Goal: Information Seeking & Learning: Find specific fact

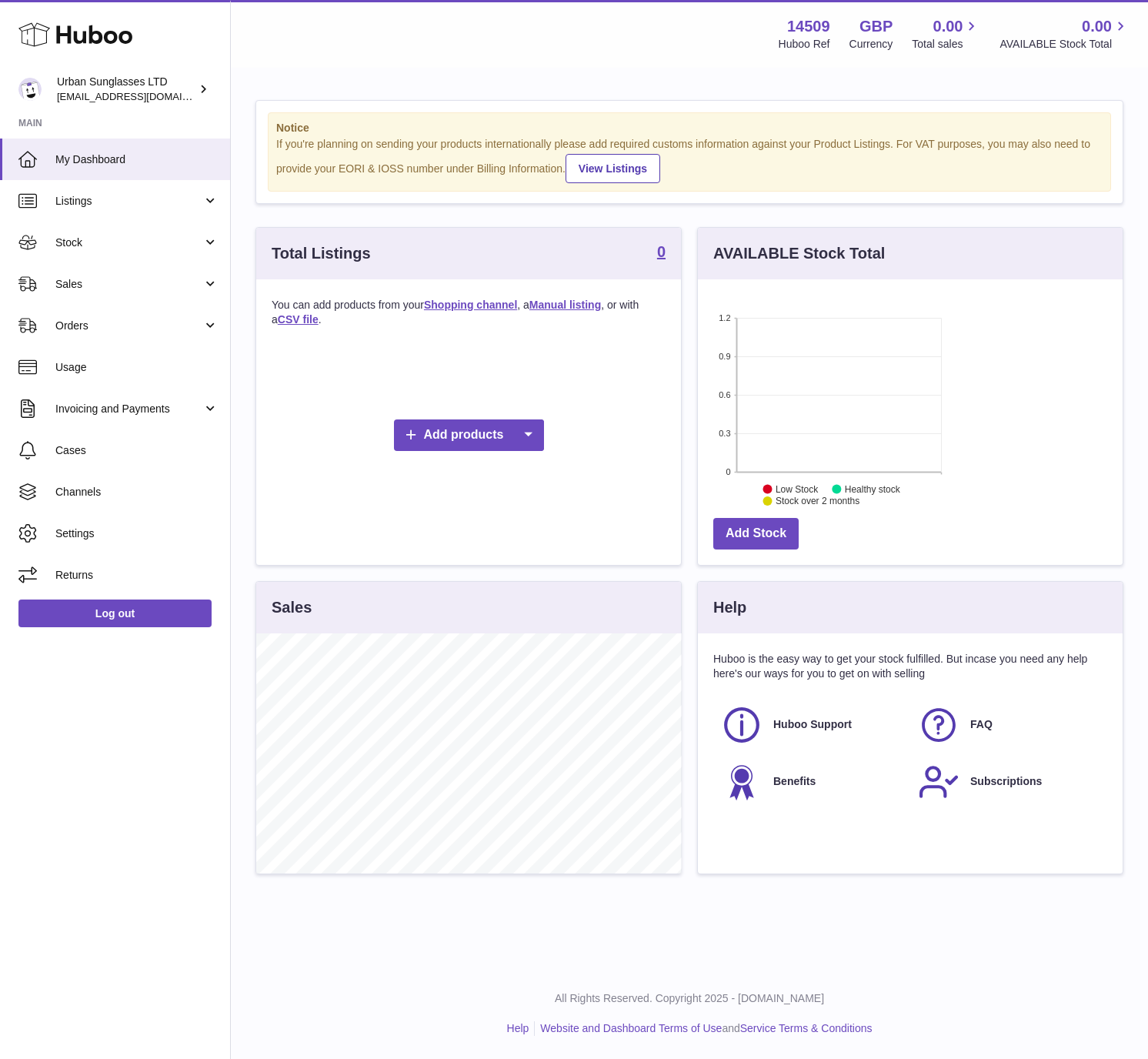
scroll to position [240, 424]
click at [817, 32] on strong "14509" at bounding box center [808, 26] width 43 height 21
click at [818, 21] on strong "14509" at bounding box center [808, 26] width 43 height 21
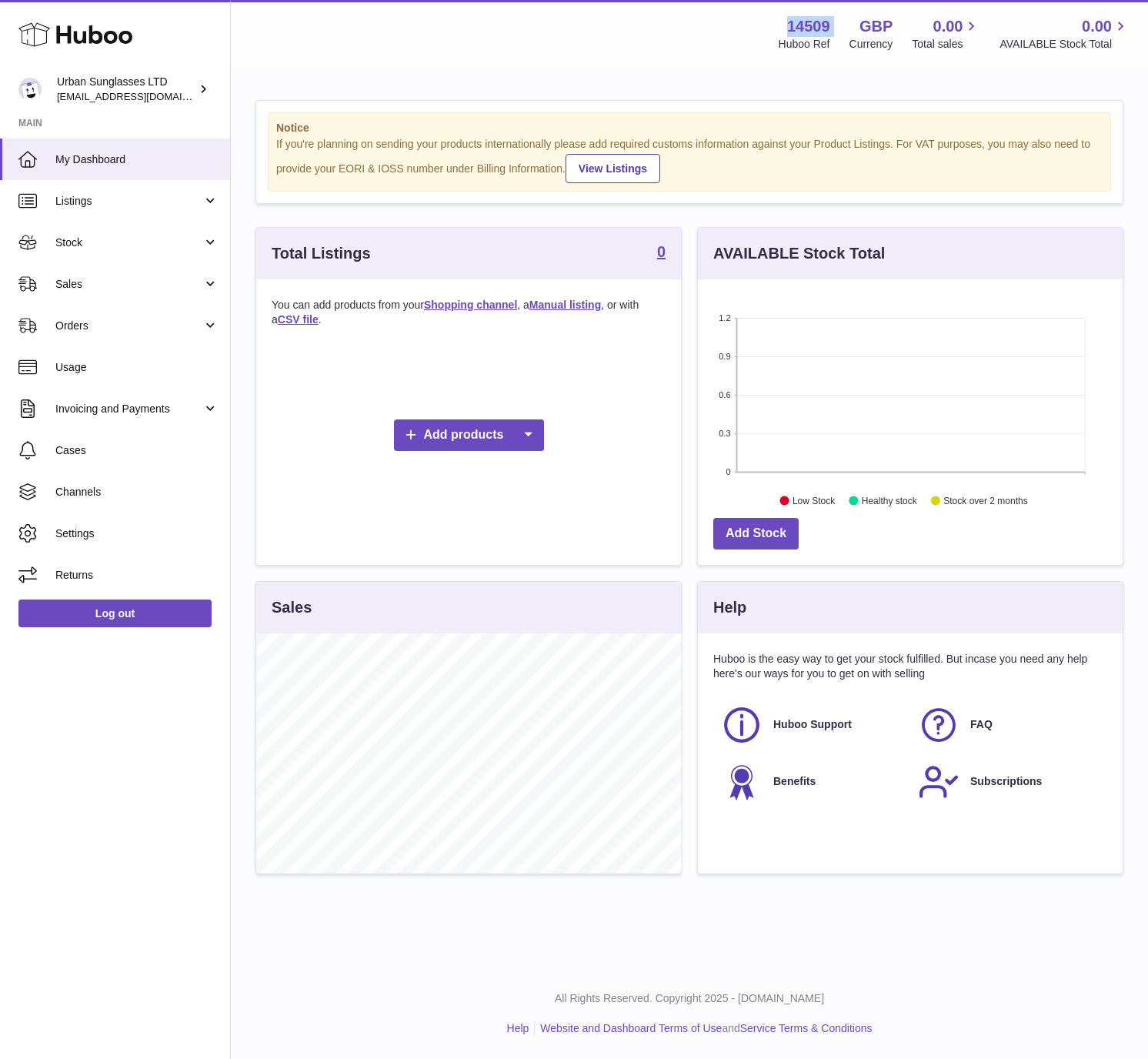
copy div "14509"
click at [685, 49] on div "Menu Huboo 14509 Huboo Ref GBP Currency 0.00 Total sales 0.00 AVAILABLE Stock T…" at bounding box center [689, 33] width 880 height 36
click at [807, 24] on strong "14509" at bounding box center [808, 26] width 43 height 21
copy strong "14509"
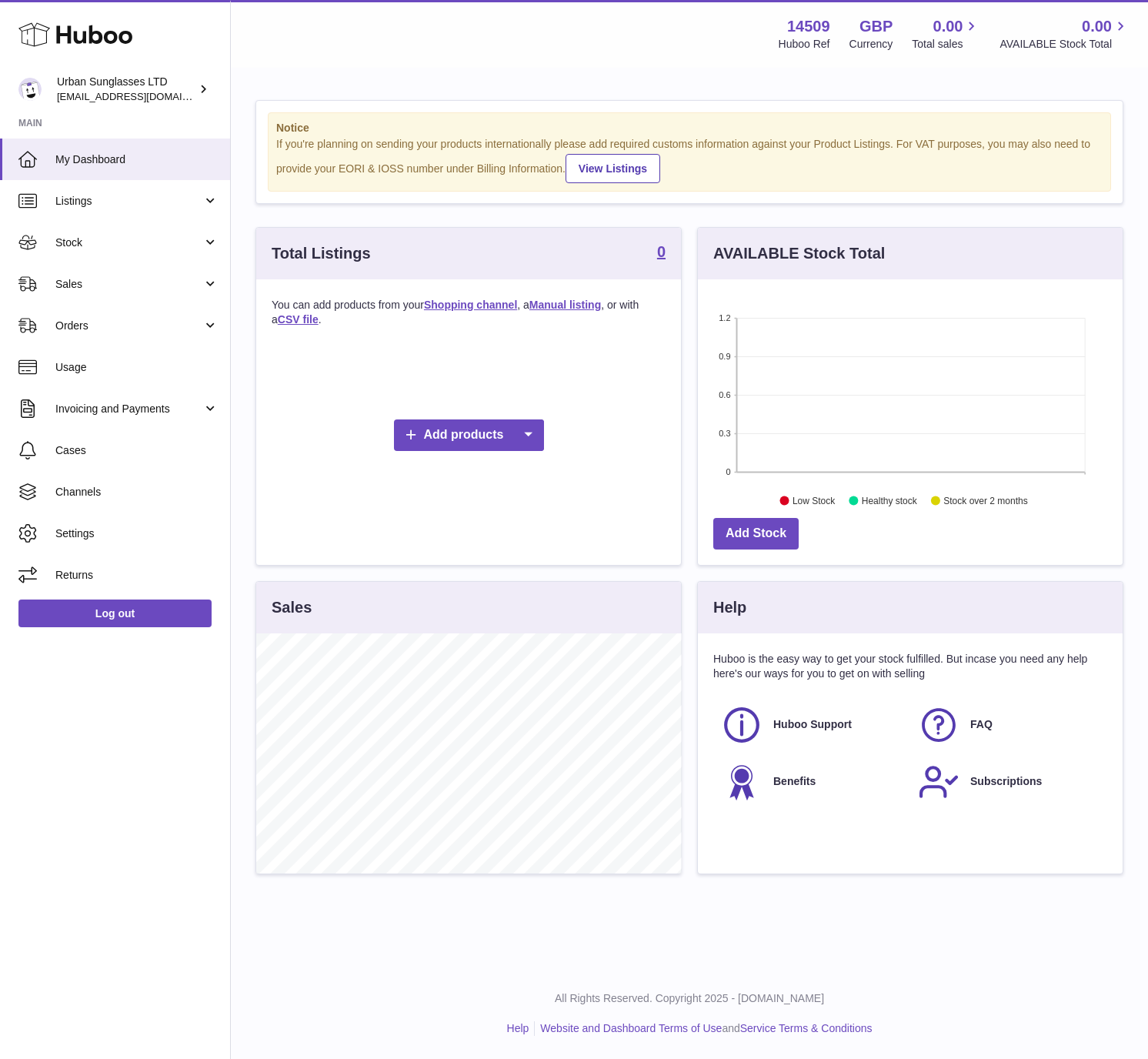
click at [630, 28] on div "Menu Huboo 14509 Huboo Ref GBP Currency 0.00 Total sales 0.00 AVAILABLE Stock T…" at bounding box center [689, 33] width 880 height 36
click at [113, 569] on span "Returns" at bounding box center [137, 575] width 163 height 14
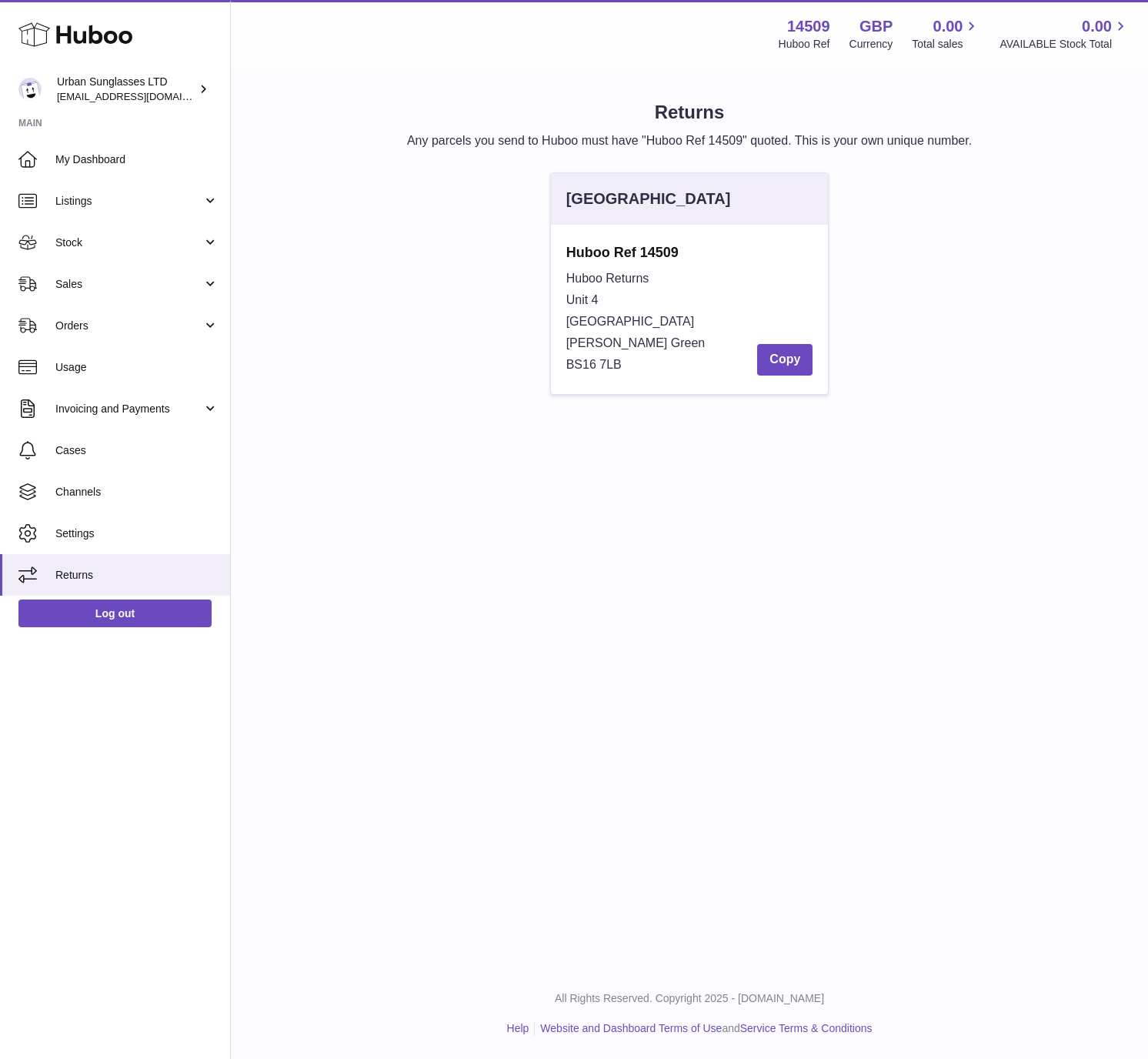
drag, startPoint x: 568, startPoint y: 300, endPoint x: 664, endPoint y: 364, distance: 115.4
click at [664, 364] on div "Huboo Returns Unit 4 Vertex Park South Emerson's Green BS16 7LB Copy" at bounding box center [690, 322] width 247 height 107
drag, startPoint x: 633, startPoint y: 364, endPoint x: 555, endPoint y: 291, distance: 106.8
click at [555, 291] on div "Huboo Ref 14509 Huboo Returns Unit 4 Vertex Park South Emerson's Green BS16 7LB…" at bounding box center [689, 309] width 277 height 169
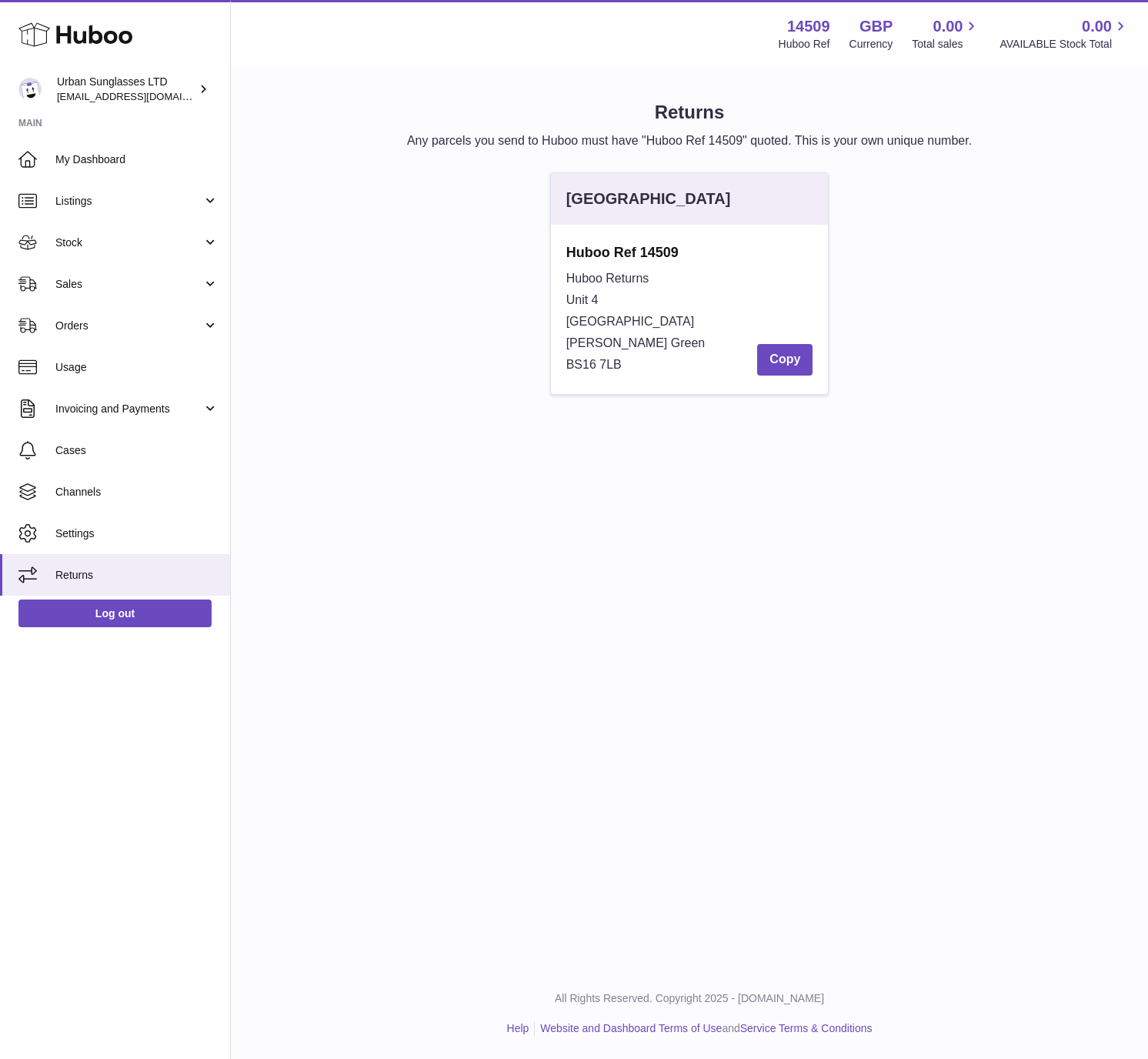
copy div "Unit 4 Vertex Park South Emerson's Green BS16 7LB"
click at [606, 291] on div "Huboo Returns Unit 4 Vertex Park South Emerson's Green BS16 7LB Copy" at bounding box center [690, 322] width 247 height 107
drag, startPoint x: 624, startPoint y: 354, endPoint x: 608, endPoint y: 351, distance: 16.3
click at [608, 351] on div "Huboo Returns Unit 4 Vertex Park South Emerson's Green BS16 7LB Copy" at bounding box center [690, 322] width 247 height 107
click at [631, 356] on div "Huboo Returns Unit 4 Vertex Park South Emerson's Green BS16 7LB Copy" at bounding box center [690, 322] width 247 height 107
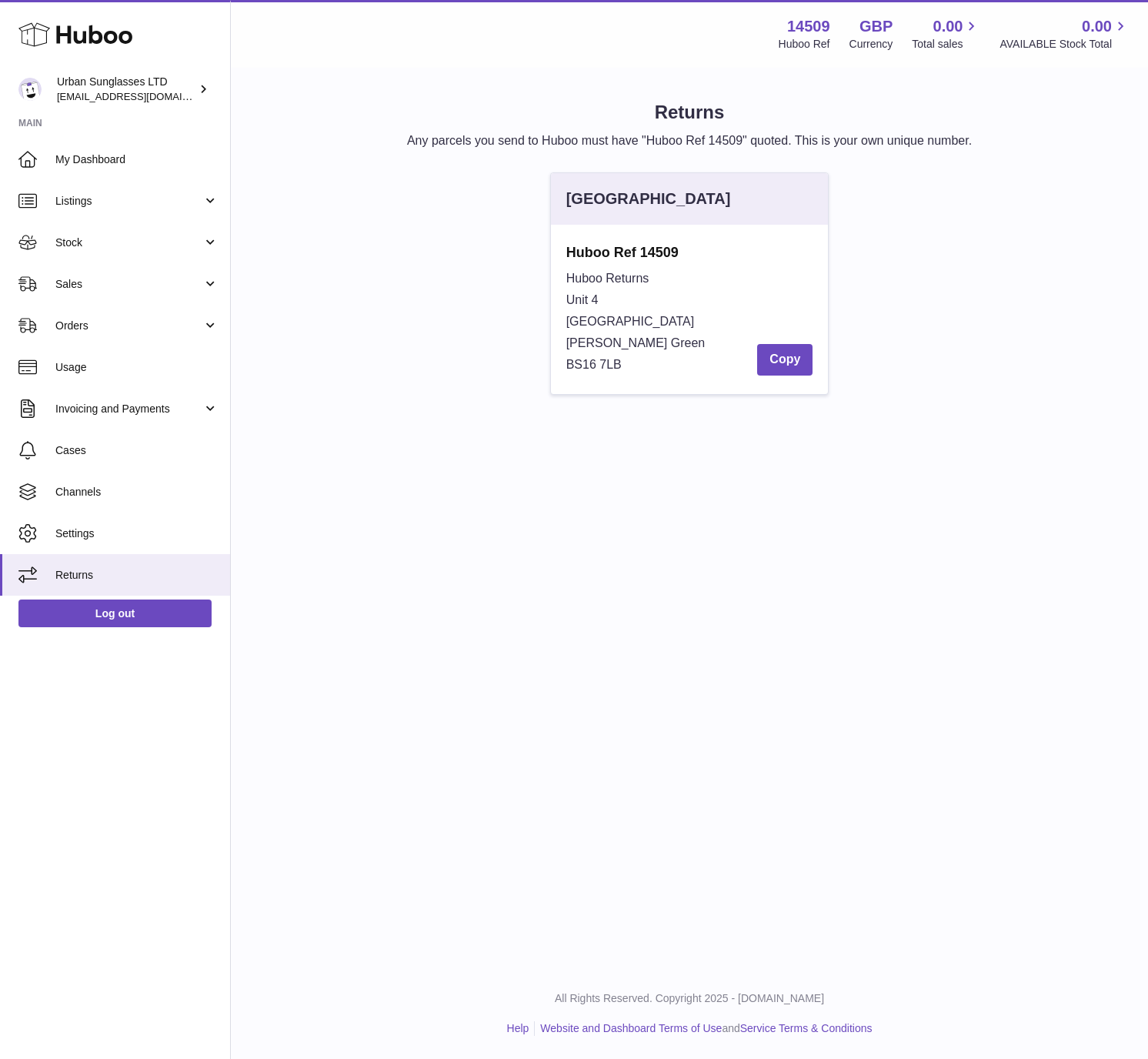
click at [633, 362] on div "Huboo Returns Unit 4 Vertex Park South Emerson's Green BS16 7LB Copy" at bounding box center [690, 322] width 247 height 107
drag, startPoint x: 629, startPoint y: 356, endPoint x: 551, endPoint y: 296, distance: 98.4
click at [551, 296] on div "Huboo Ref 14509 Huboo Returns Unit 4 Vertex Park South Emerson's Green BS16 7LB…" at bounding box center [689, 309] width 277 height 169
copy div "Unit 4 Vertex Park South Emerson's Green BS16 7LB"
click at [593, 322] on span "Vertex Park South" at bounding box center [630, 321] width 129 height 13
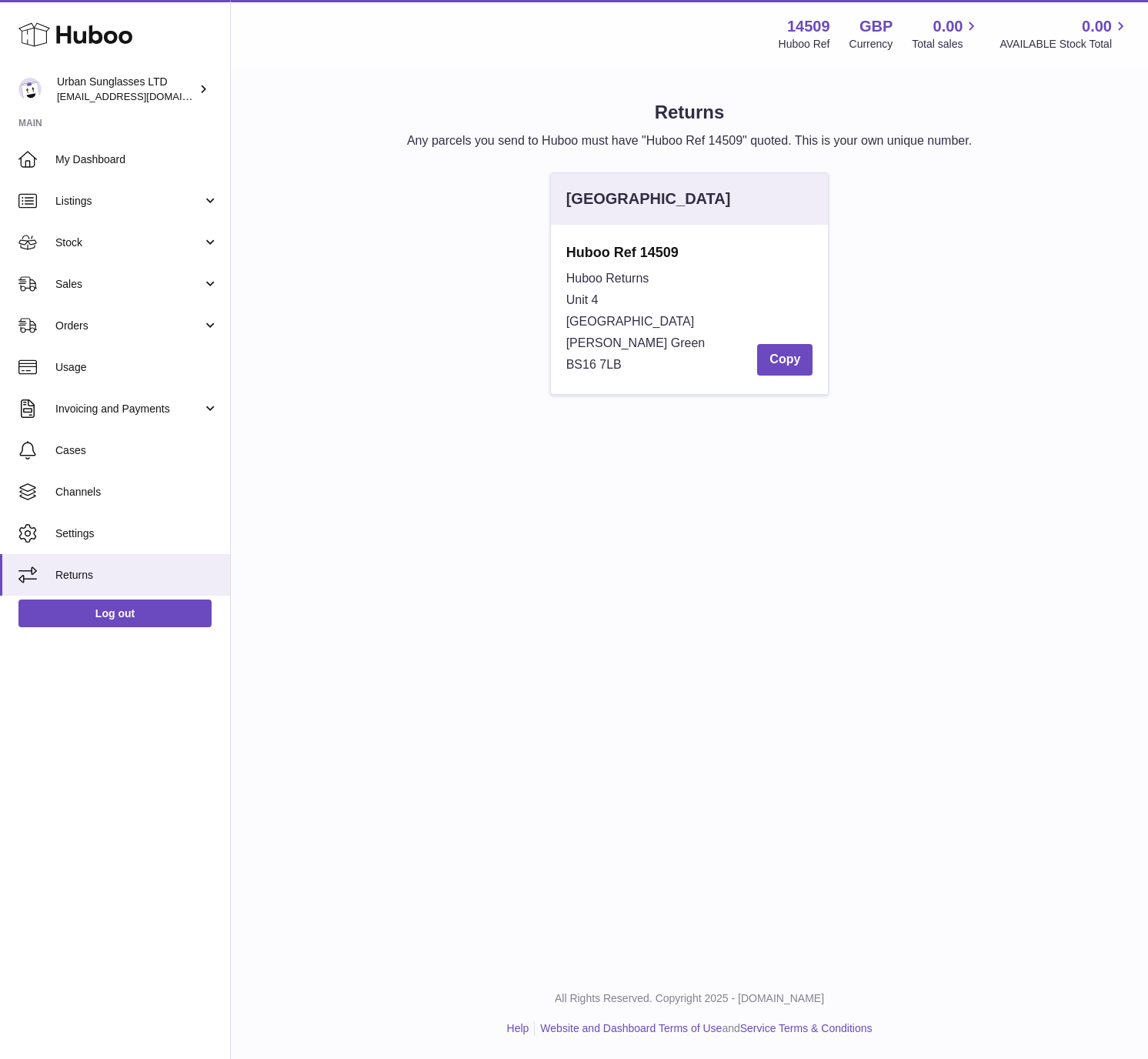
click at [593, 322] on span "Vertex Park South" at bounding box center [630, 321] width 129 height 13
click at [770, 149] on p "Any parcels you send to Huboo must have "Huboo Ref 14509" quoted. This is your …" at bounding box center [689, 140] width 868 height 17
drag, startPoint x: 620, startPoint y: 363, endPoint x: 540, endPoint y: 300, distance: 101.8
click at [540, 300] on div "United Kingdom Huboo Ref 14509 Huboo Returns Unit 4 Vertex Park South Emerson's…" at bounding box center [690, 291] width 883 height 238
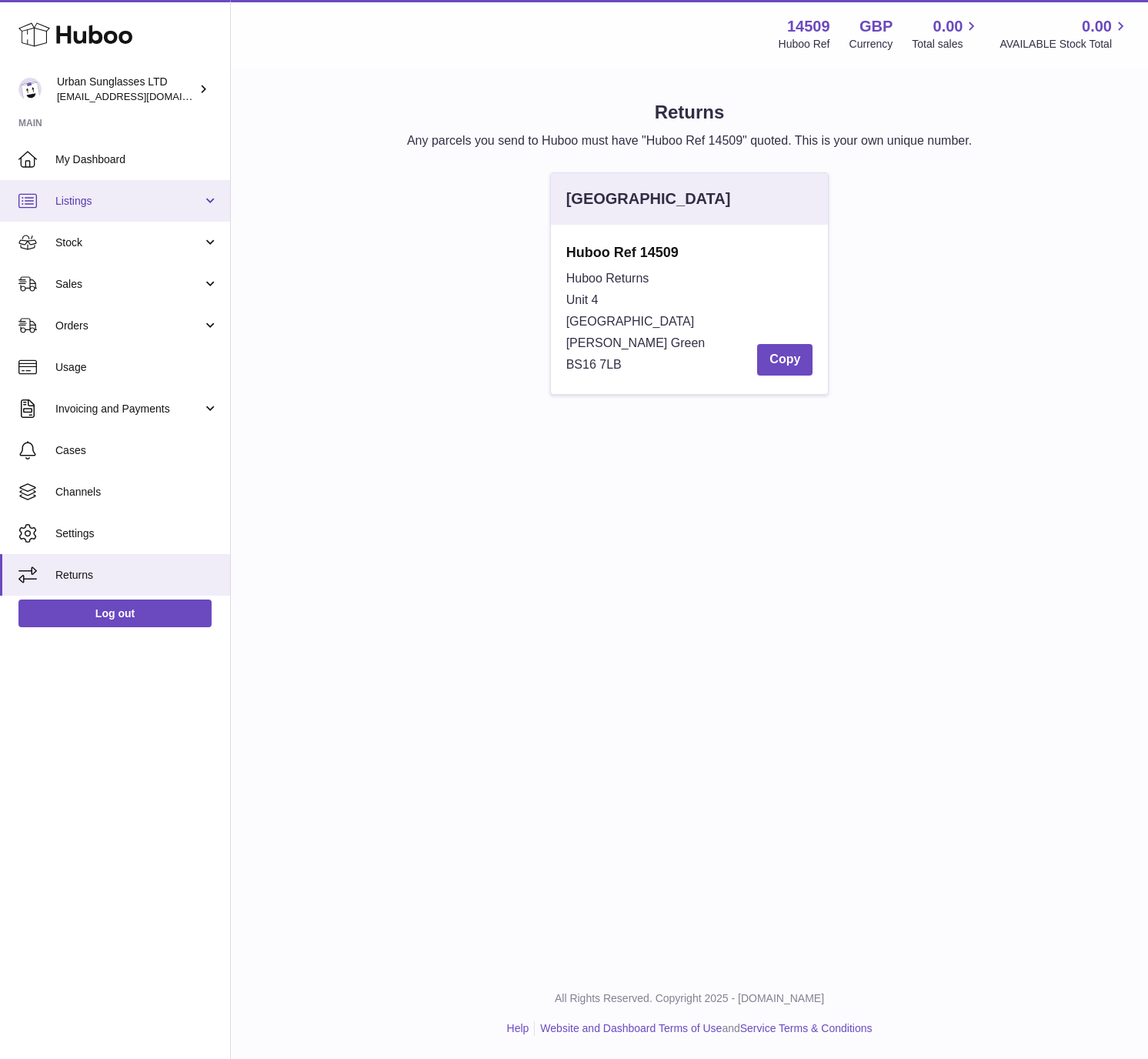
copy div "Unit 4 Vertex Park South Emerson's Green BS16 7LB"
click at [668, 247] on strong "Huboo Ref 14509" at bounding box center [690, 252] width 247 height 18
click at [661, 251] on strong "Huboo Ref 14509" at bounding box center [690, 252] width 247 height 18
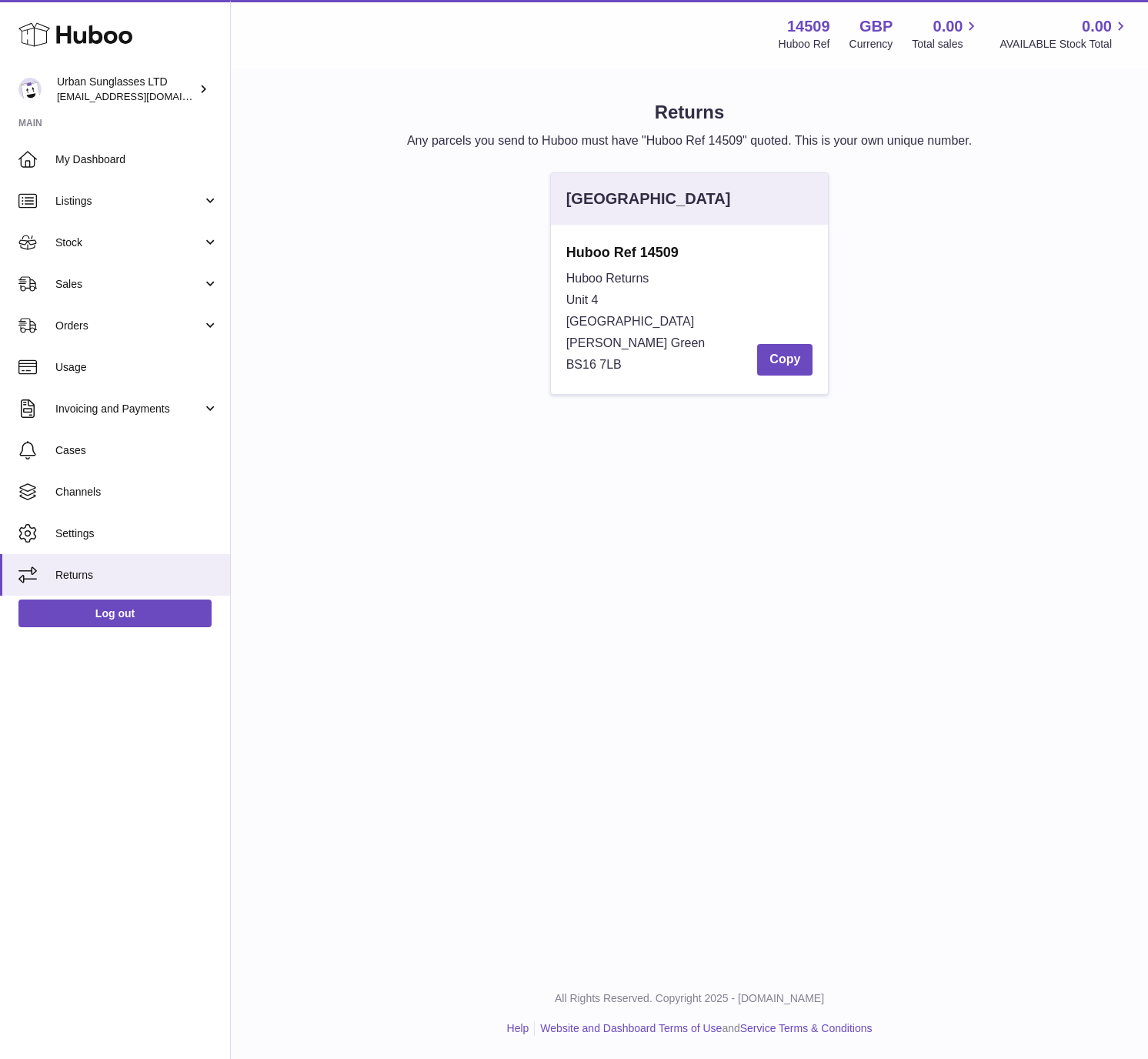
copy strong "14509"
click at [649, 403] on div "United Kingdom Huboo Ref 14509 Huboo Returns Unit 4 Vertex Park South Emerson's…" at bounding box center [689, 291] width 295 height 238
click at [813, 28] on strong "14509" at bounding box center [808, 26] width 43 height 21
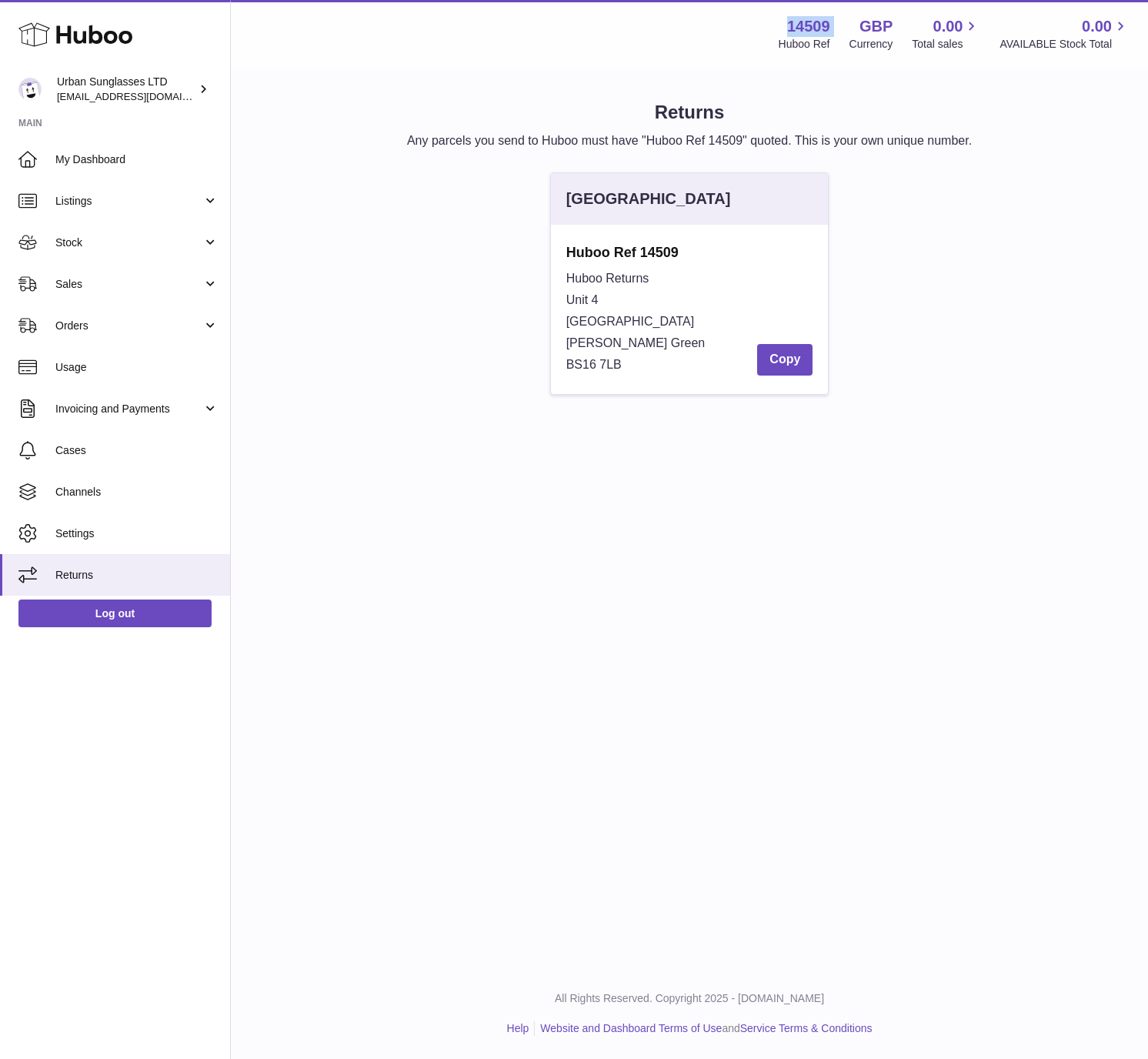
copy div "14509"
drag, startPoint x: 569, startPoint y: 300, endPoint x: 697, endPoint y: 324, distance: 130.2
click at [697, 324] on div "Huboo Returns Unit 4 Vertex Park South Emerson's Green BS16 7LB Copy" at bounding box center [690, 322] width 247 height 107
copy div "Unit 4 Vertex Park South"
drag, startPoint x: 625, startPoint y: 360, endPoint x: 551, endPoint y: 293, distance: 99.8
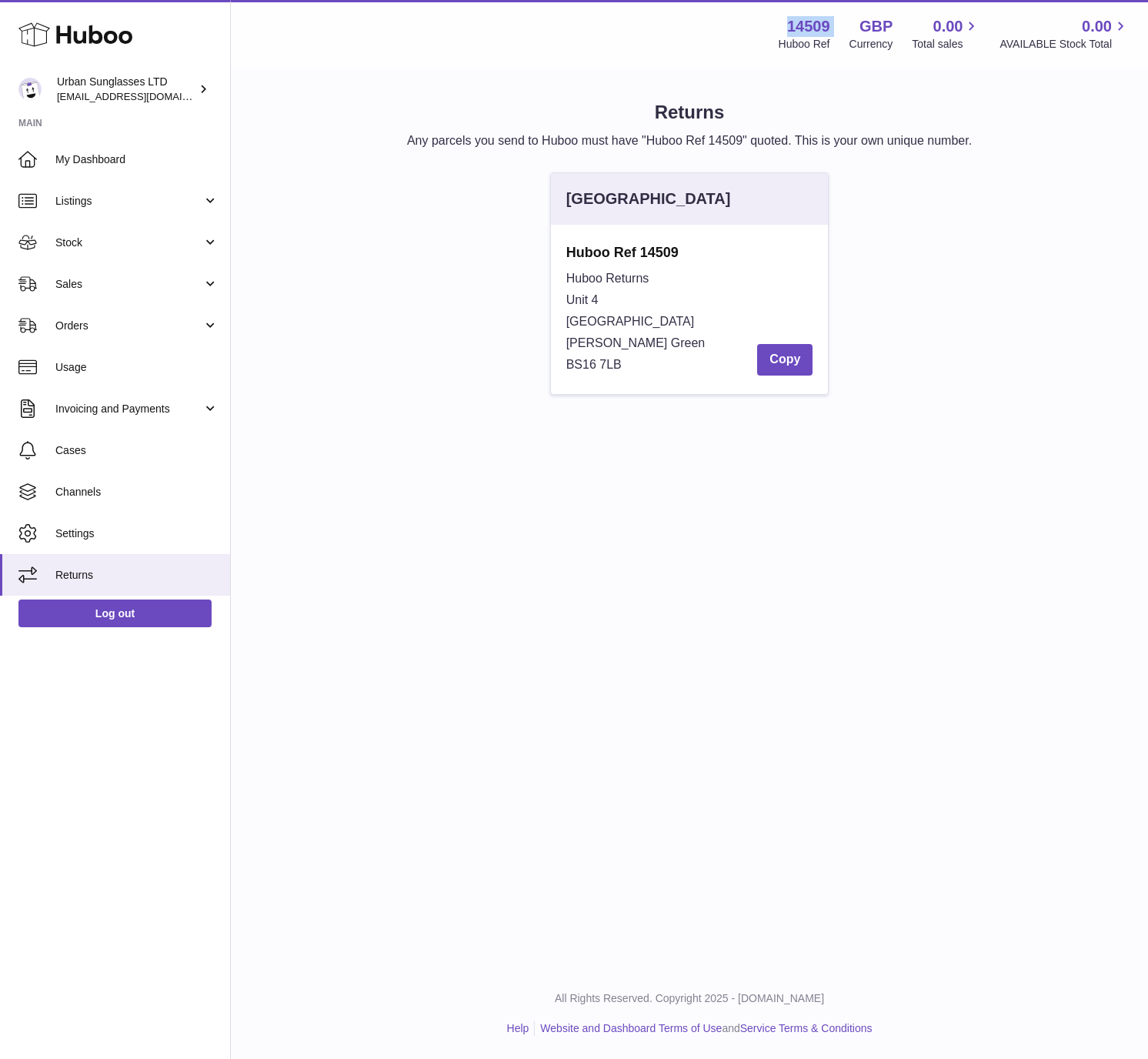
click at [551, 293] on div "Huboo Ref 14509 Huboo Returns Unit 4 Vertex Park South Emerson's Green BS16 7LB…" at bounding box center [689, 309] width 277 height 169
copy div "Unit 4 Vertex Park South Emerson's Green BS16 7LB"
click at [138, 180] on link "Listings" at bounding box center [115, 201] width 230 height 42
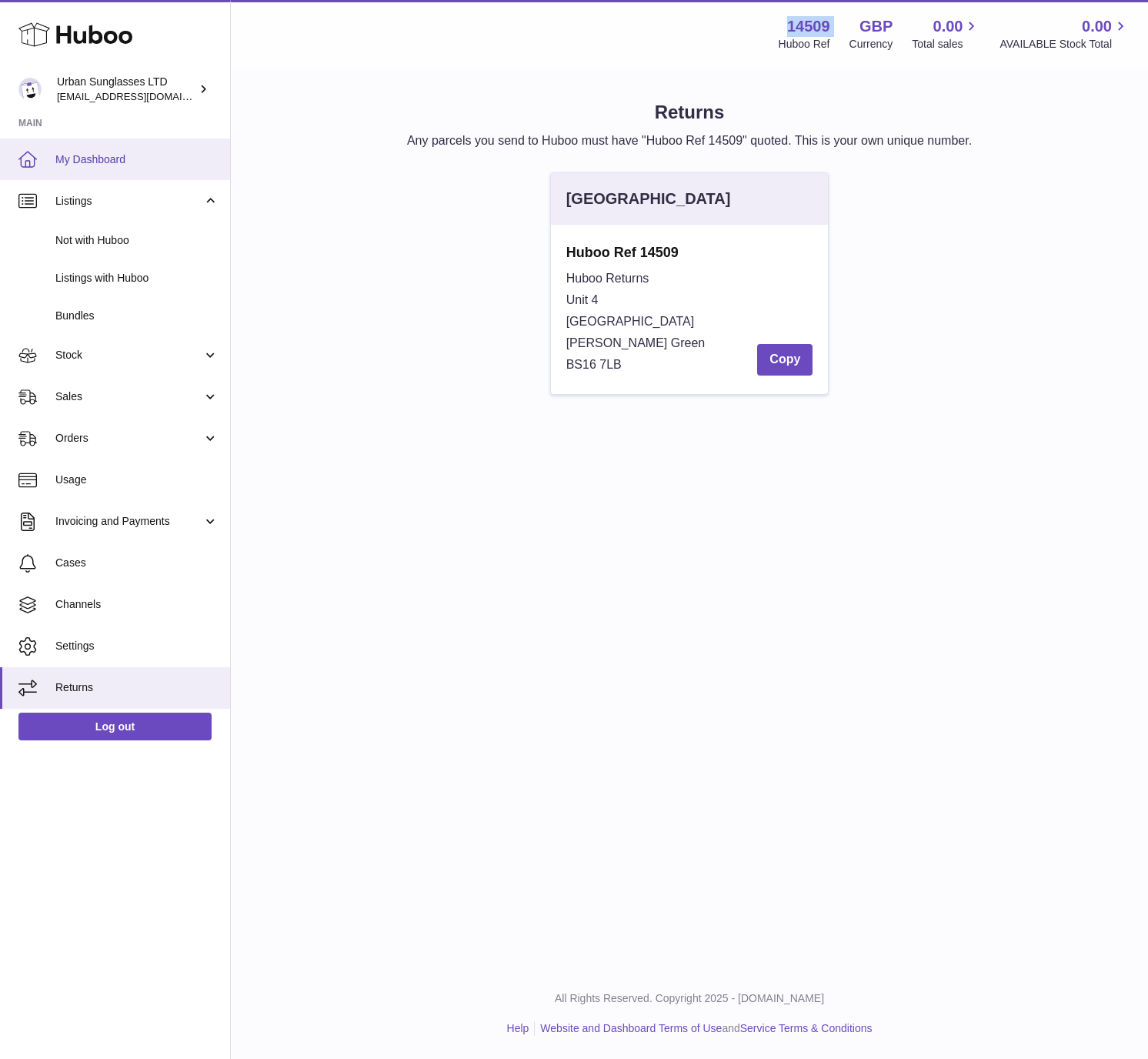
click at [131, 155] on span "My Dashboard" at bounding box center [137, 160] width 163 height 14
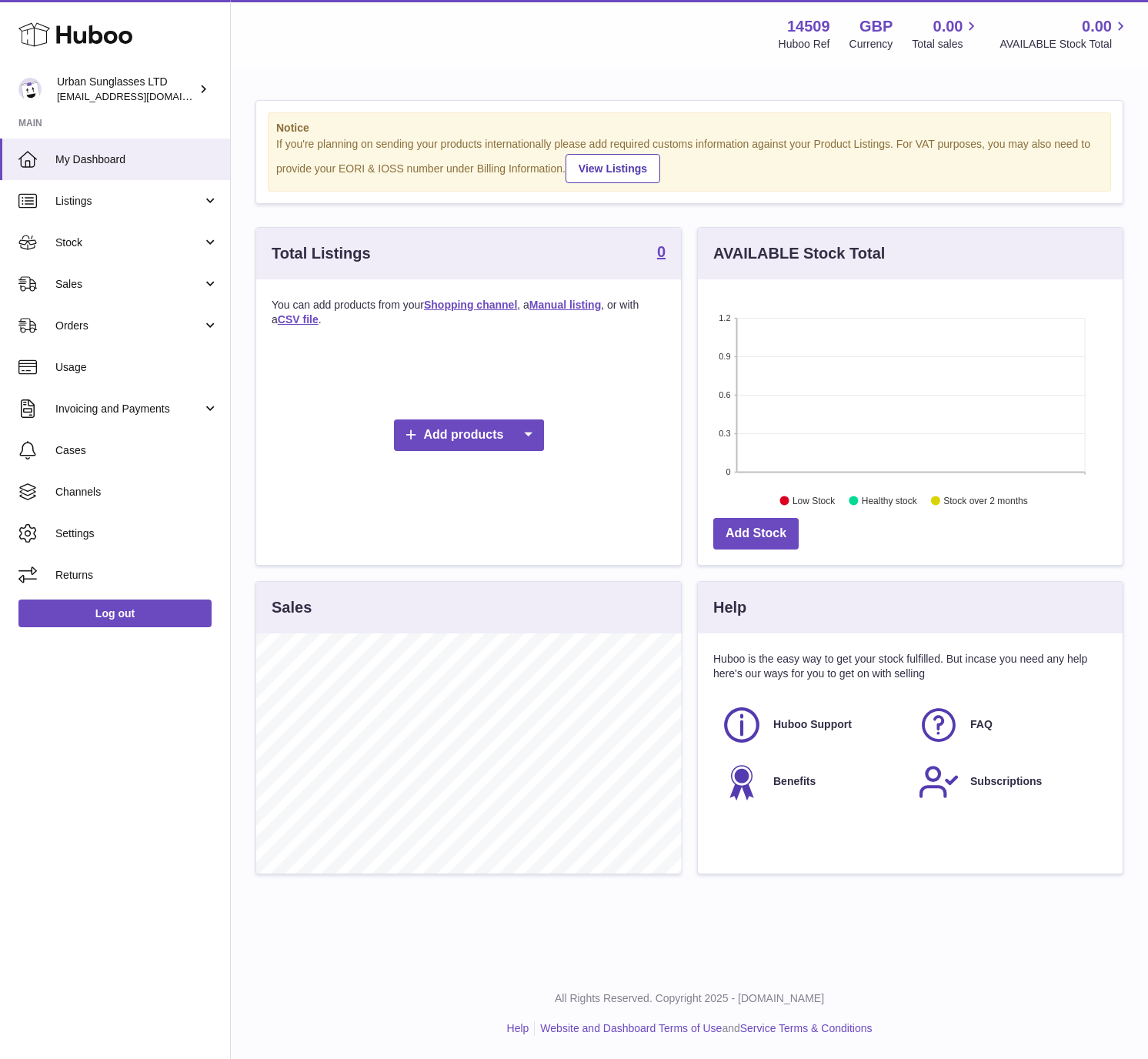
scroll to position [240, 424]
click at [401, 64] on div "Menu Huboo 14509 Huboo Ref GBP Currency 0.00 Total sales 0.00 AVAILABLE Stock T…" at bounding box center [689, 34] width 917 height 68
drag, startPoint x: 409, startPoint y: 214, endPoint x: 450, endPoint y: 127, distance: 96.2
click at [409, 214] on div "Notice If you're planning on sending your products internationally please add r…" at bounding box center [689, 495] width 917 height 851
drag, startPoint x: 463, startPoint y: 119, endPoint x: 461, endPoint y: 129, distance: 10.2
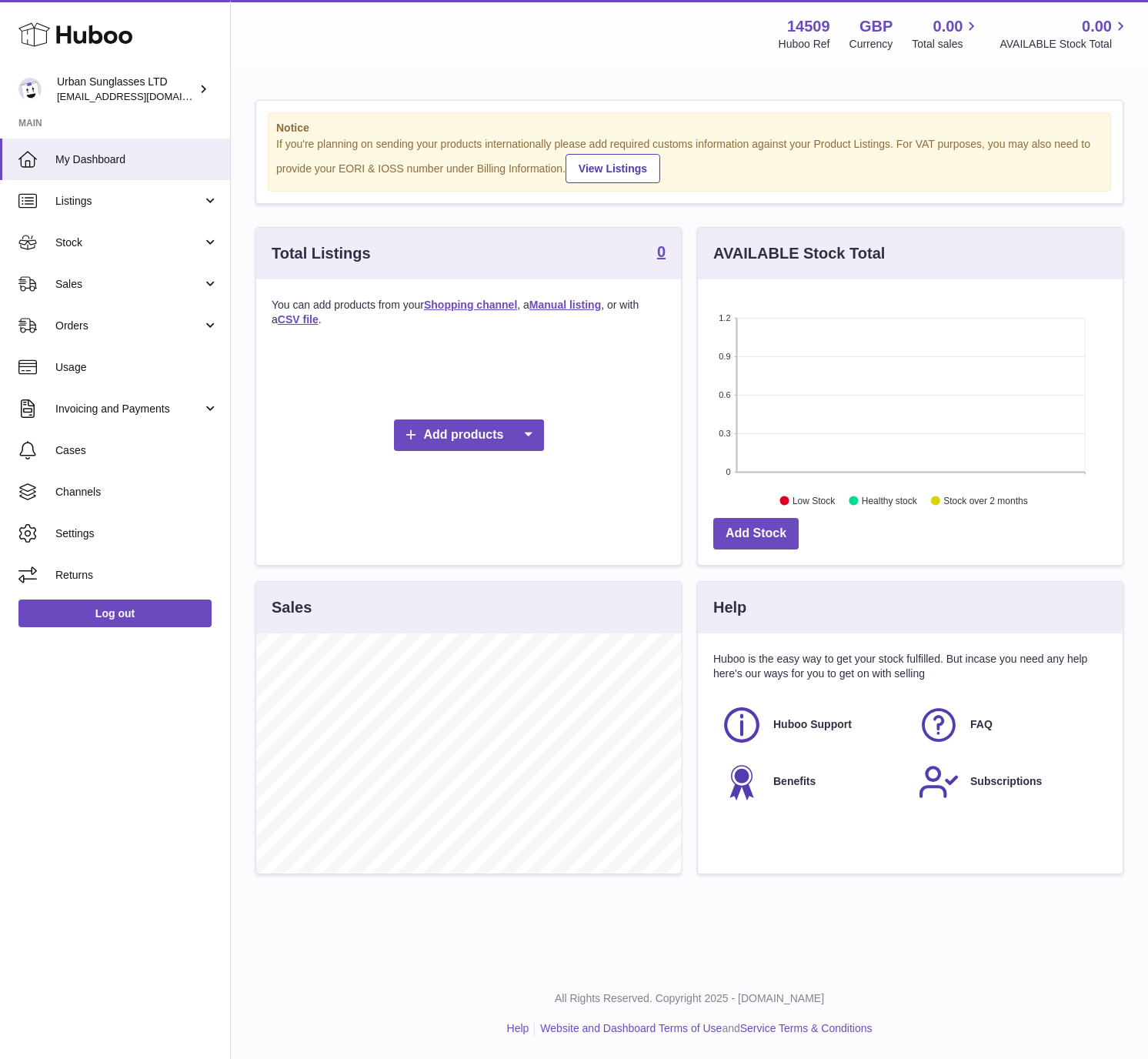
click at [463, 119] on div "Notice If you're planning on sending your products internationally please add r…" at bounding box center [689, 152] width 843 height 79
click at [461, 131] on strong "Notice" at bounding box center [690, 128] width 826 height 14
